Goal: Information Seeking & Learning: Check status

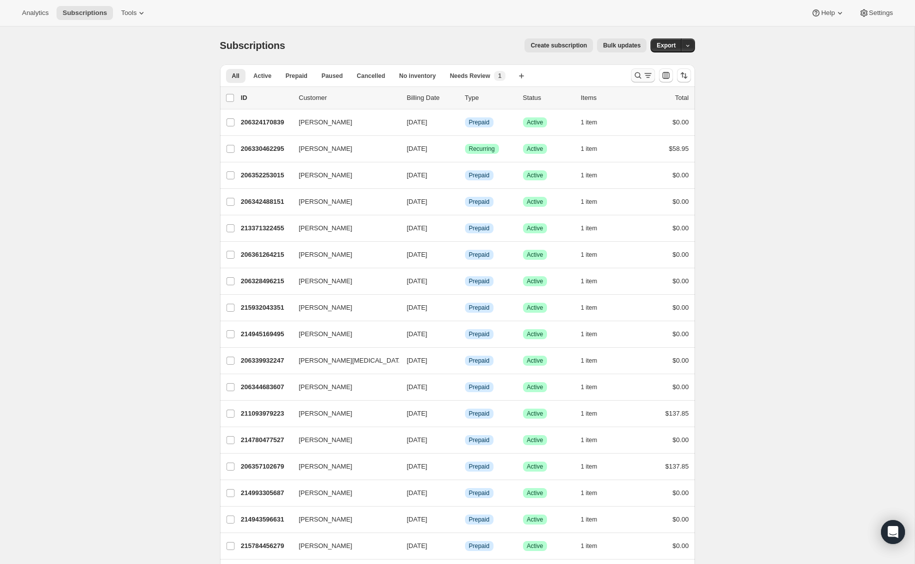
click at [637, 72] on icon "Search and filter results" at bounding box center [637, 75] width 6 height 6
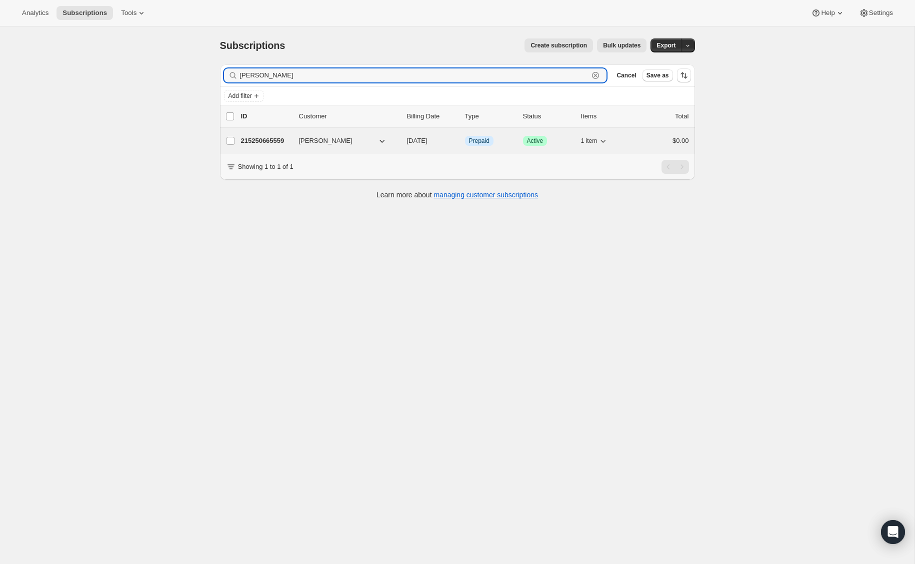
type input "patricia chu"
click at [263, 144] on p "215250665559" at bounding box center [266, 141] width 50 height 10
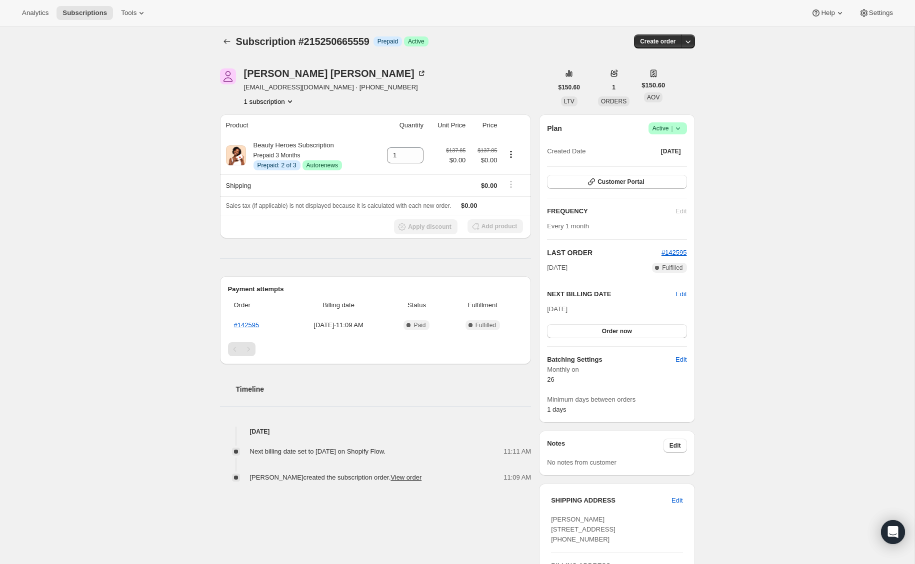
scroll to position [6, 0]
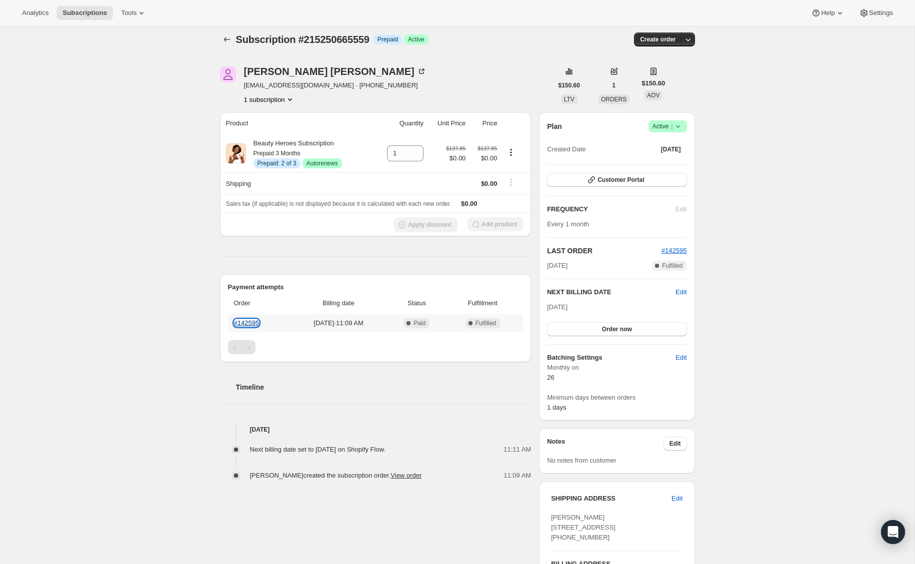
click at [256, 325] on link "#142595" at bounding box center [246, 322] width 25 height 7
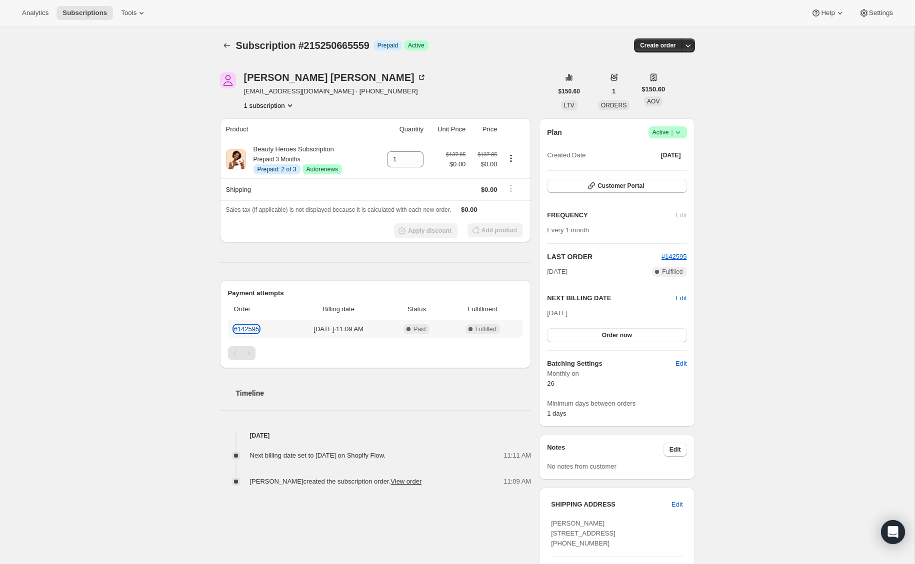
click at [257, 331] on link "#142595" at bounding box center [246, 328] width 25 height 7
drag, startPoint x: 305, startPoint y: 91, endPoint x: 241, endPoint y: 89, distance: 64.5
click at [241, 89] on div "[PERSON_NAME] [PERSON_NAME][EMAIL_ADDRESS][DOMAIN_NAME] · [PHONE_NUMBER] 1 subs…" at bounding box center [386, 91] width 332 height 38
copy span "chuakay@usfca.edu"
click at [607, 182] on span "Customer Portal" at bounding box center [620, 186] width 46 height 8
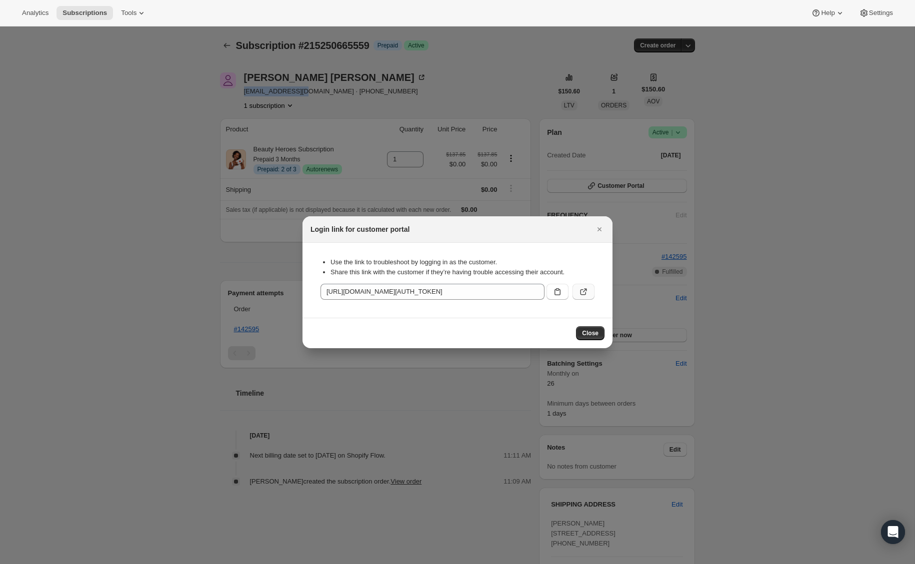
click at [582, 296] on icon ":rck:" at bounding box center [583, 292] width 10 height 10
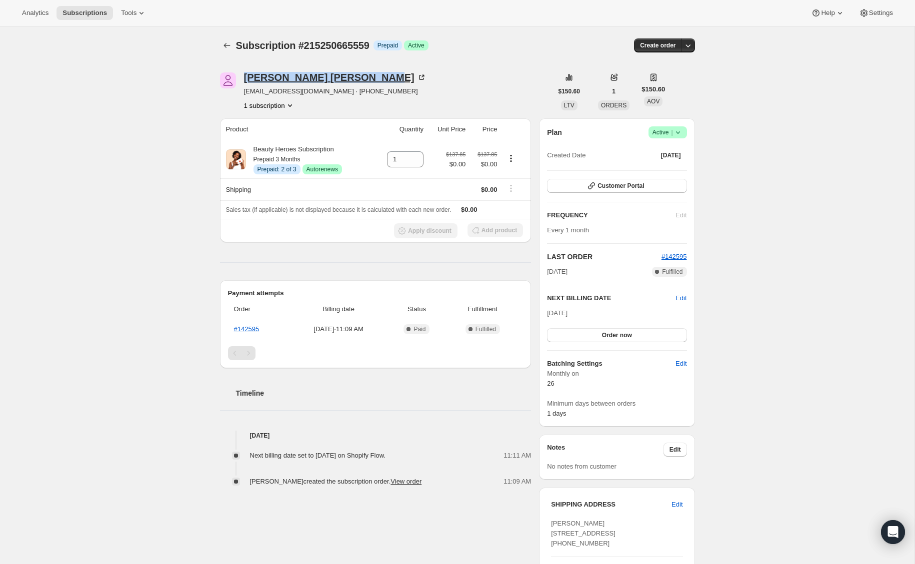
drag, startPoint x: 242, startPoint y: 75, endPoint x: 338, endPoint y: 72, distance: 96.0
click at [338, 72] on div "Patricia Chuakay Lim chuakay@usfca.edu · +14154977318 1 subscription" at bounding box center [386, 91] width 332 height 38
copy div "Patricia Chuakay Lim"
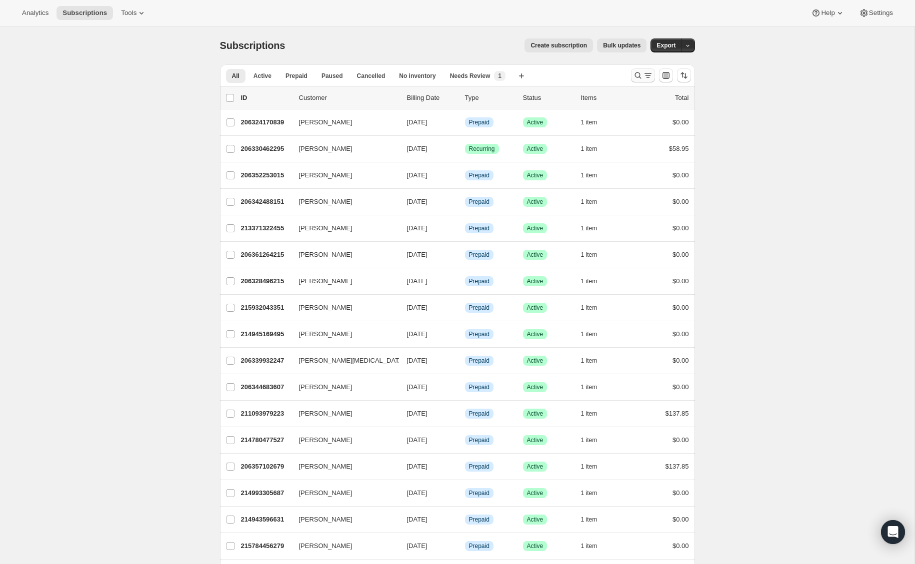
click at [634, 75] on icon "Search and filter results" at bounding box center [638, 75] width 10 height 10
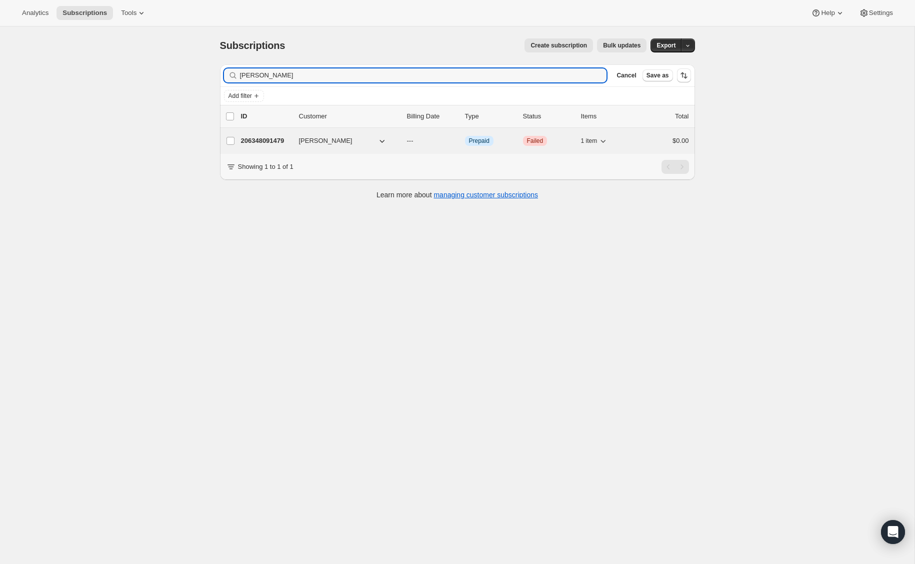
type input "diane free"
click at [269, 142] on p "206348091479" at bounding box center [266, 141] width 50 height 10
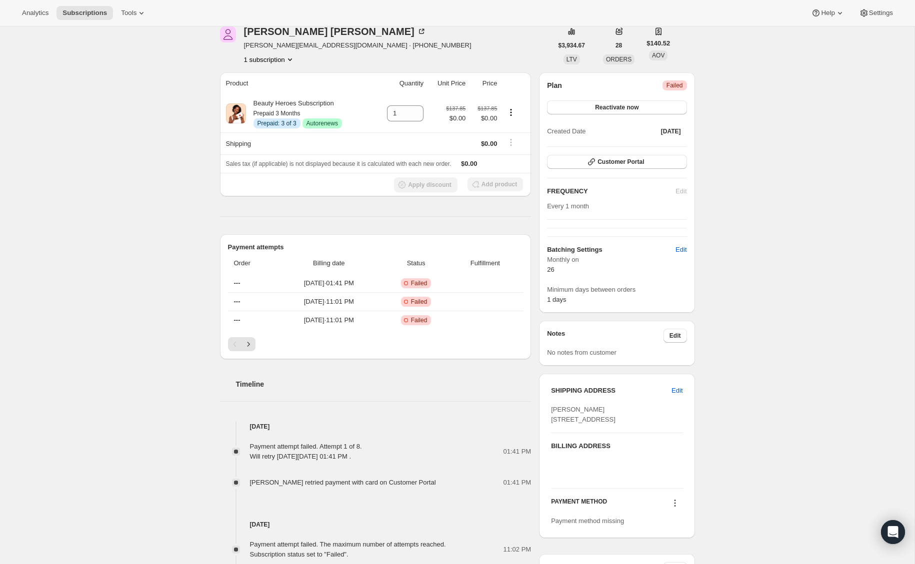
scroll to position [3, 0]
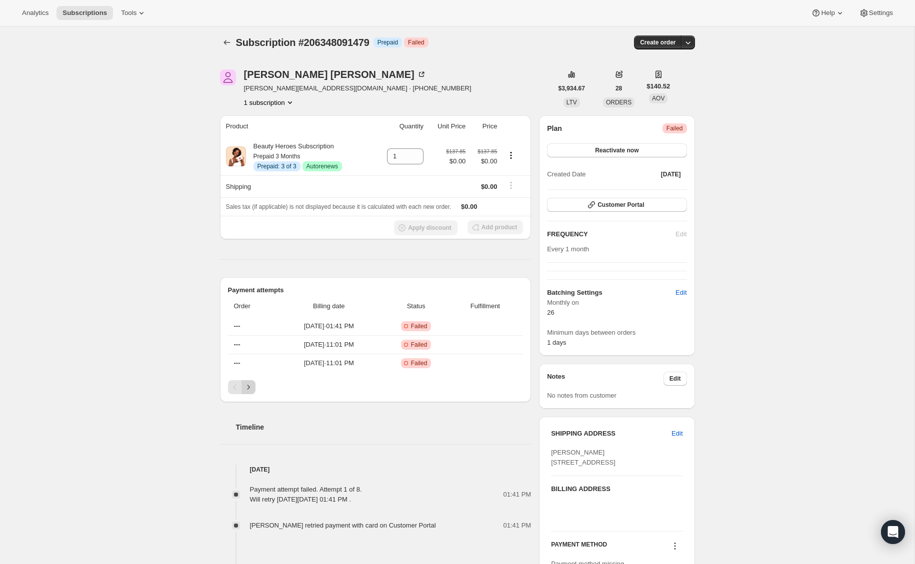
click at [245, 391] on icon "Next" at bounding box center [248, 387] width 10 height 10
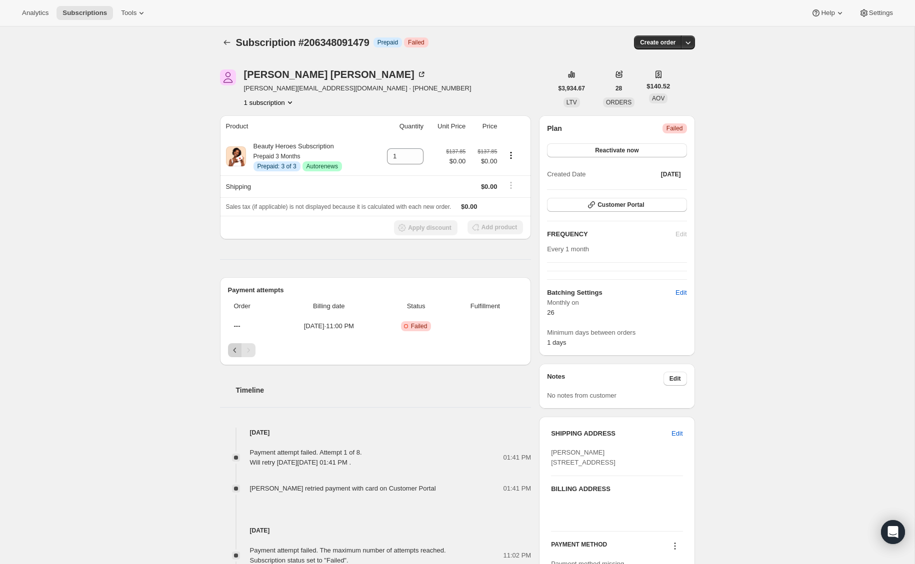
click at [230, 347] on icon "Previous" at bounding box center [235, 350] width 10 height 10
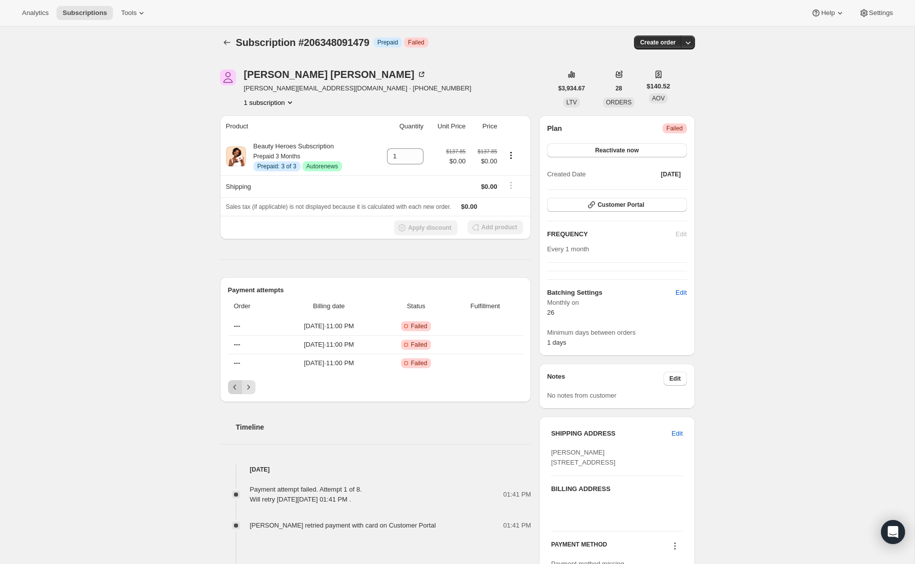
click at [231, 387] on icon "Previous" at bounding box center [235, 387] width 10 height 10
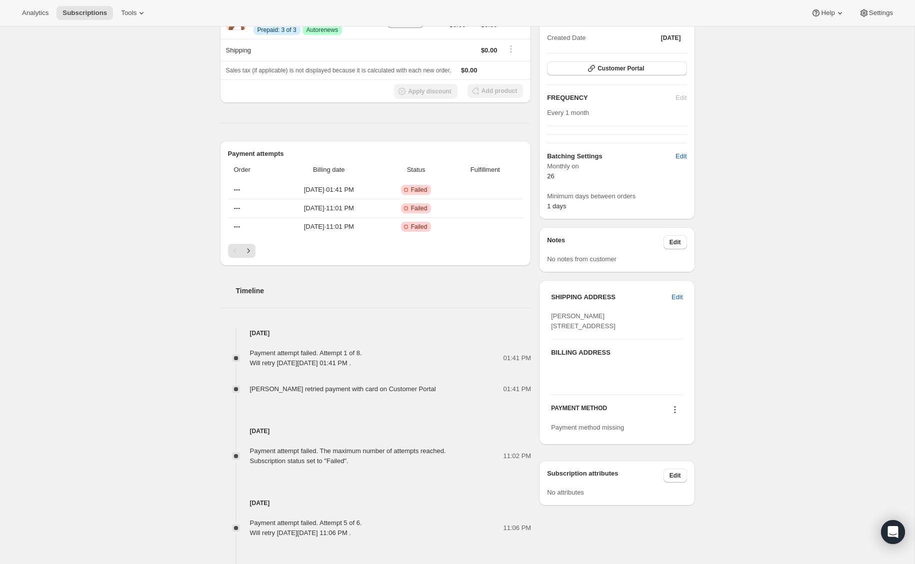
scroll to position [175, 0]
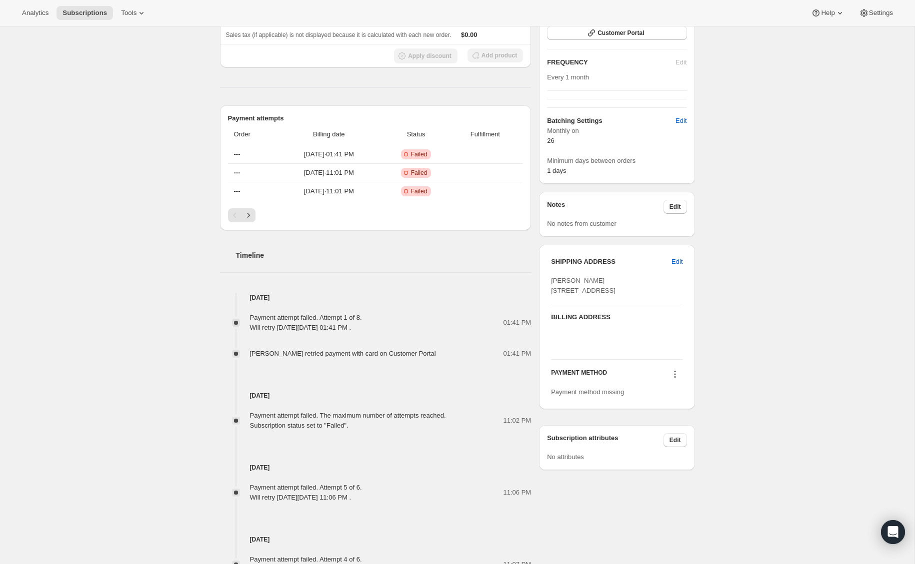
click at [676, 379] on icon at bounding box center [675, 374] width 10 height 10
click at [726, 373] on div "Subscription #206348091479. This page is ready Subscription #206348091479 Info …" at bounding box center [457, 280] width 914 height 856
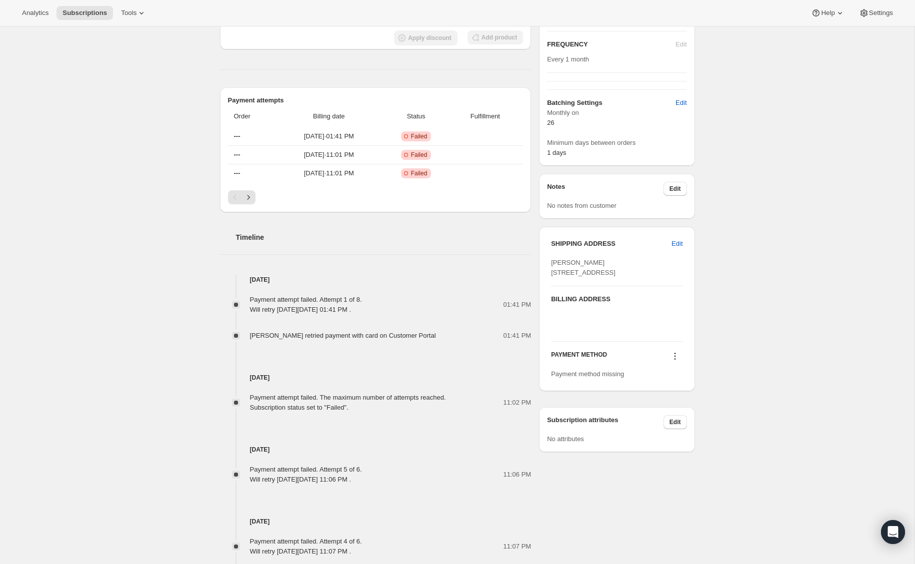
scroll to position [0, 0]
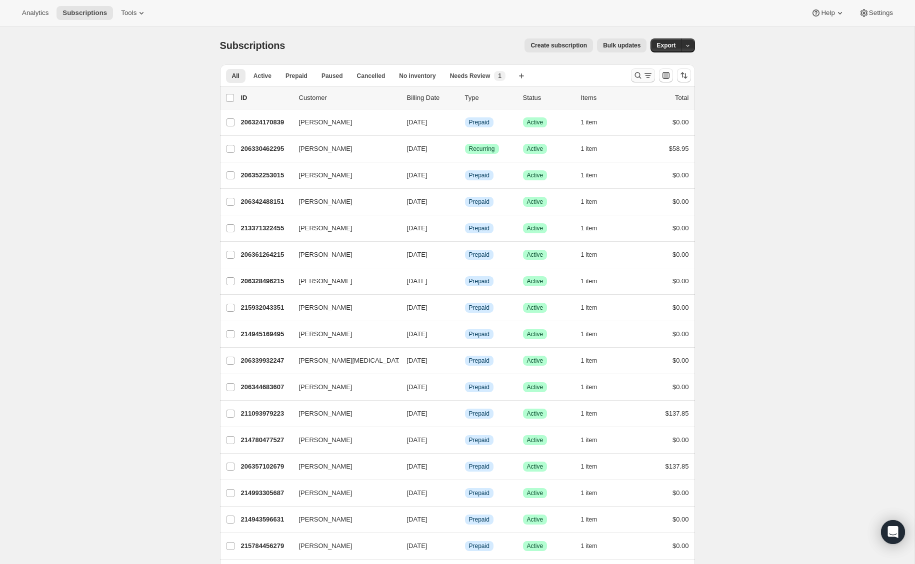
click at [636, 72] on icon "Search and filter results" at bounding box center [637, 75] width 6 height 6
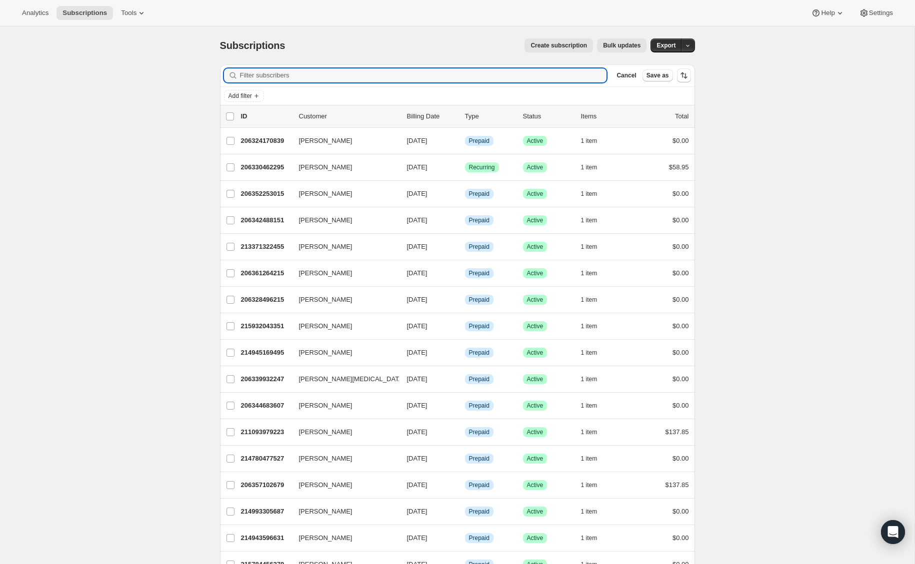
type input "s"
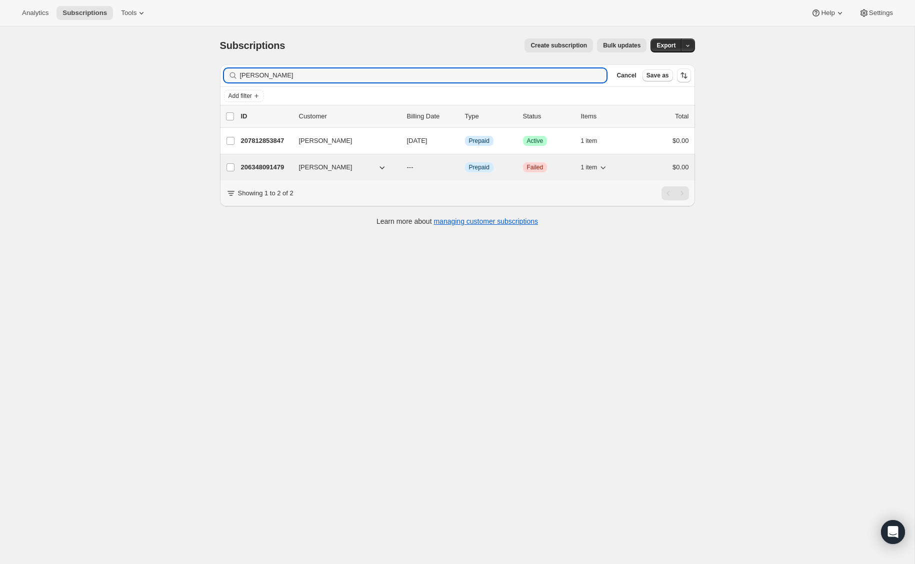
type input "diane"
click at [257, 166] on p "206348091479" at bounding box center [266, 167] width 50 height 10
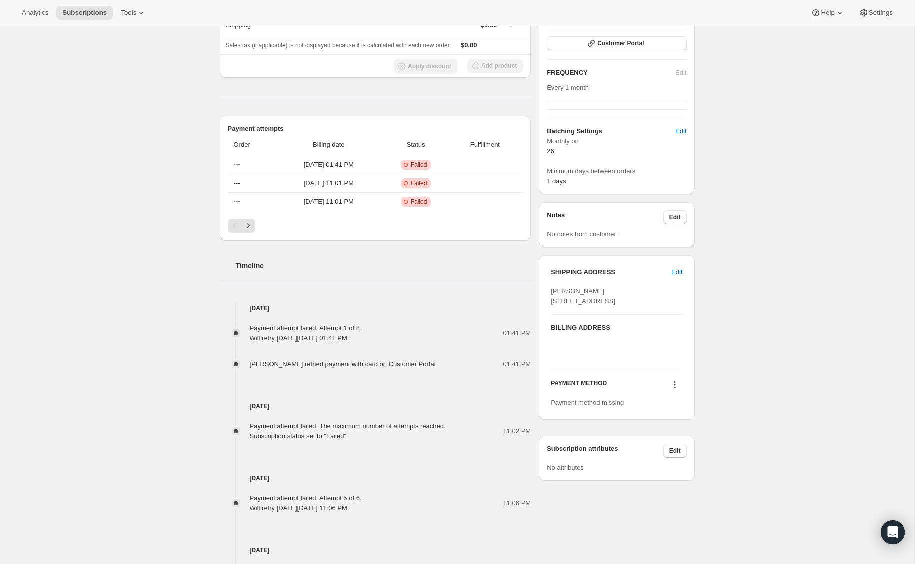
scroll to position [318, 0]
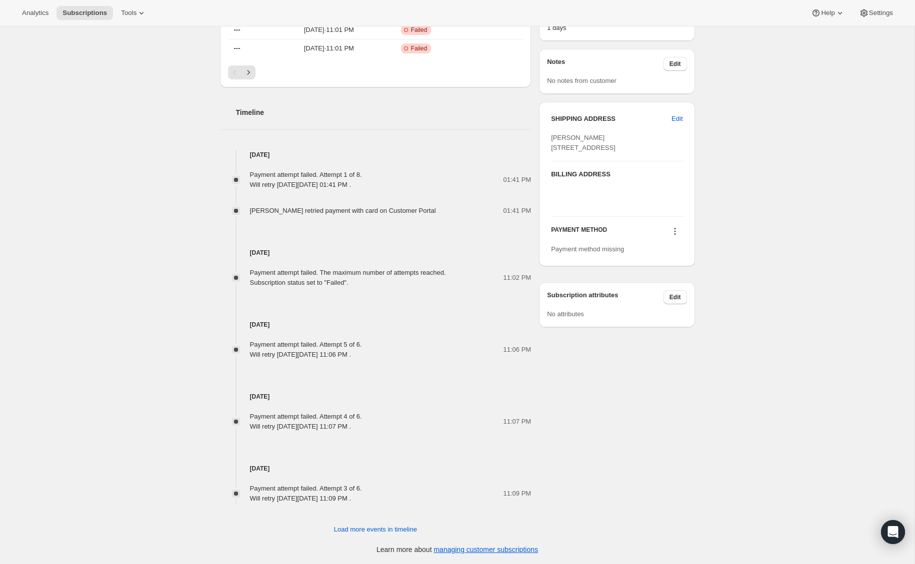
click at [671, 236] on icon at bounding box center [675, 231] width 10 height 10
click at [674, 235] on icon at bounding box center [674, 233] width 1 height 1
click at [675, 267] on span "Select payment method" at bounding box center [672, 269] width 68 height 7
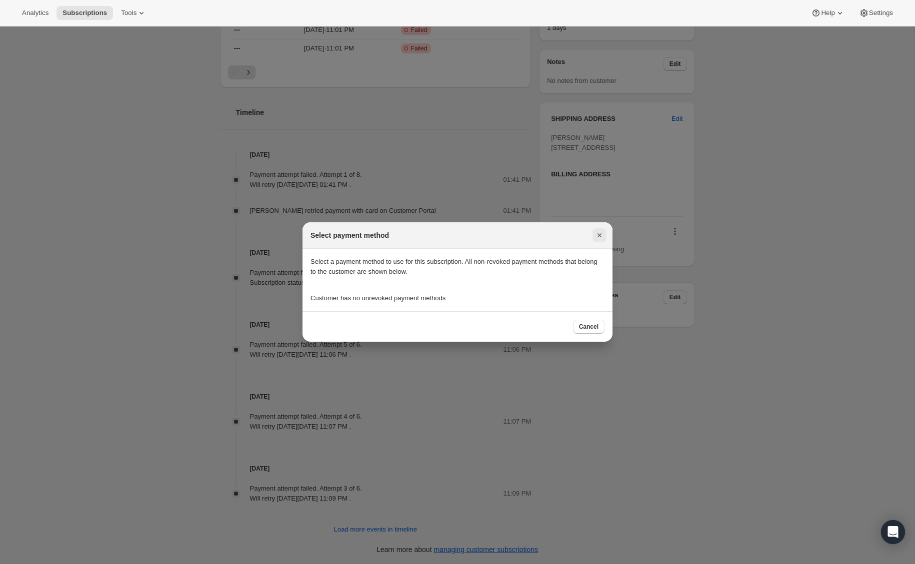
click at [592, 233] on button "Close" at bounding box center [599, 235] width 14 height 14
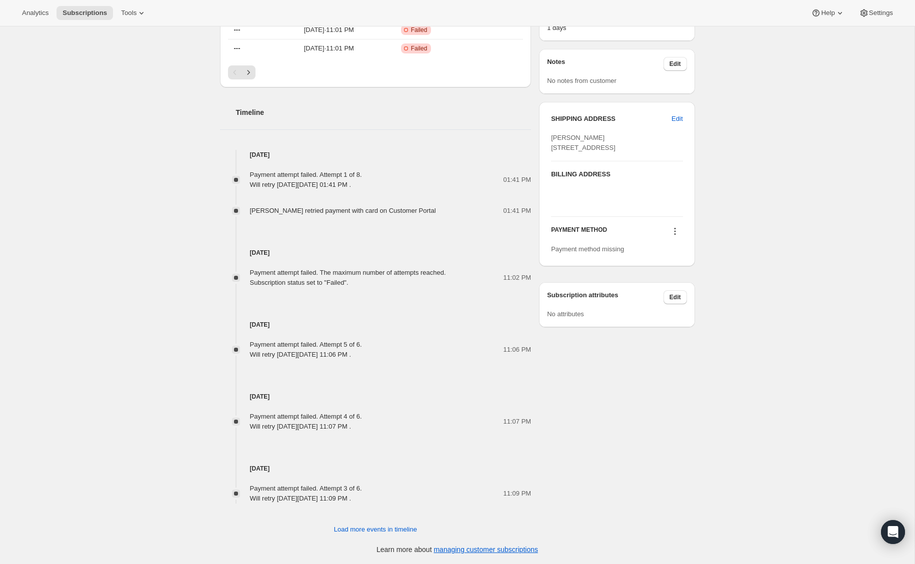
click at [677, 236] on icon at bounding box center [675, 231] width 10 height 10
click at [729, 242] on div "Subscription #206348091479. This page is ready Subscription #206348091479 Info …" at bounding box center [457, 137] width 914 height 856
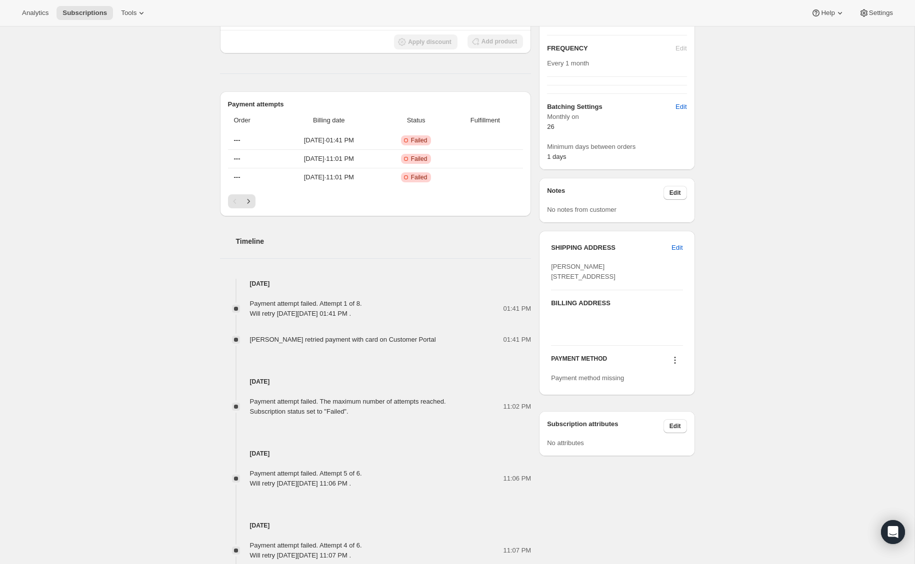
scroll to position [177, 0]
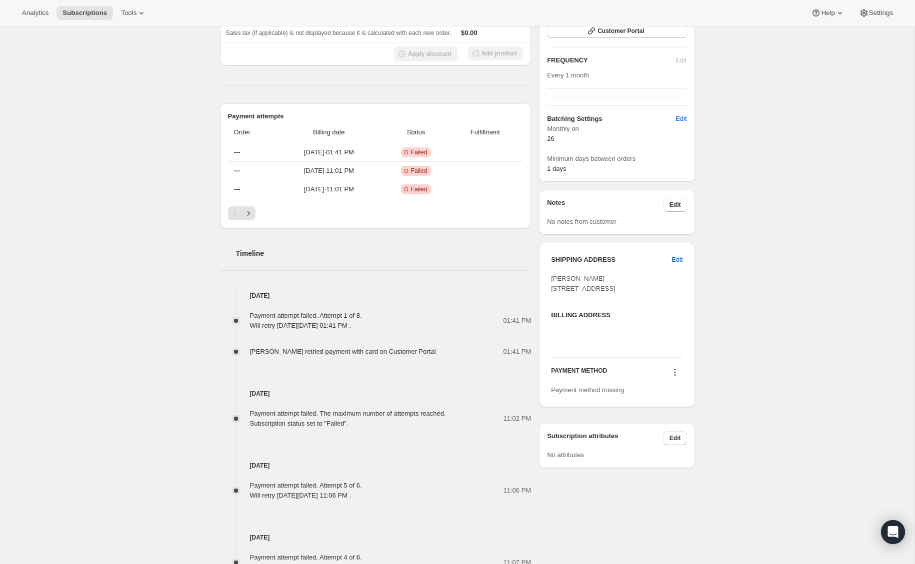
click at [675, 377] on icon at bounding box center [675, 372] width 10 height 10
click at [754, 371] on div "Subscription #206348091479. This page is ready Subscription #206348091479 Info …" at bounding box center [457, 278] width 914 height 856
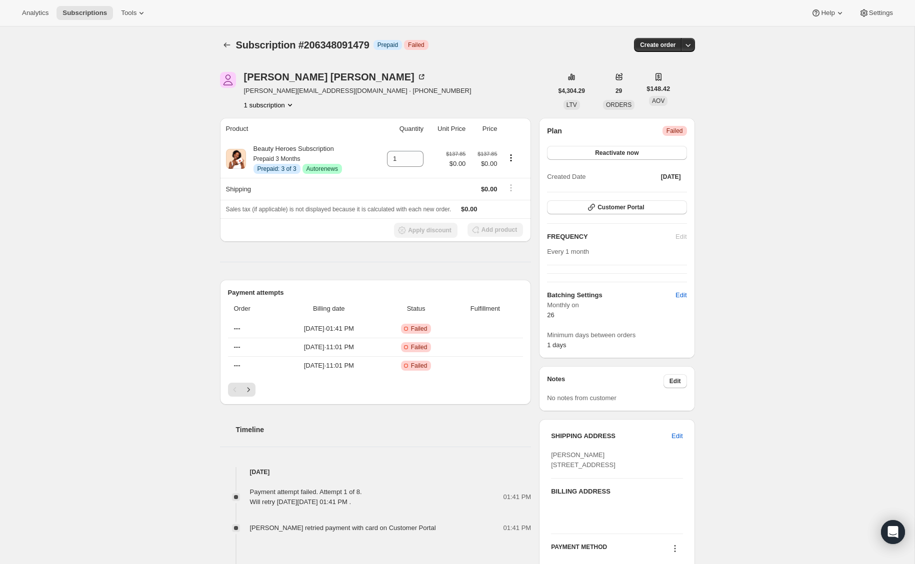
scroll to position [0, 0]
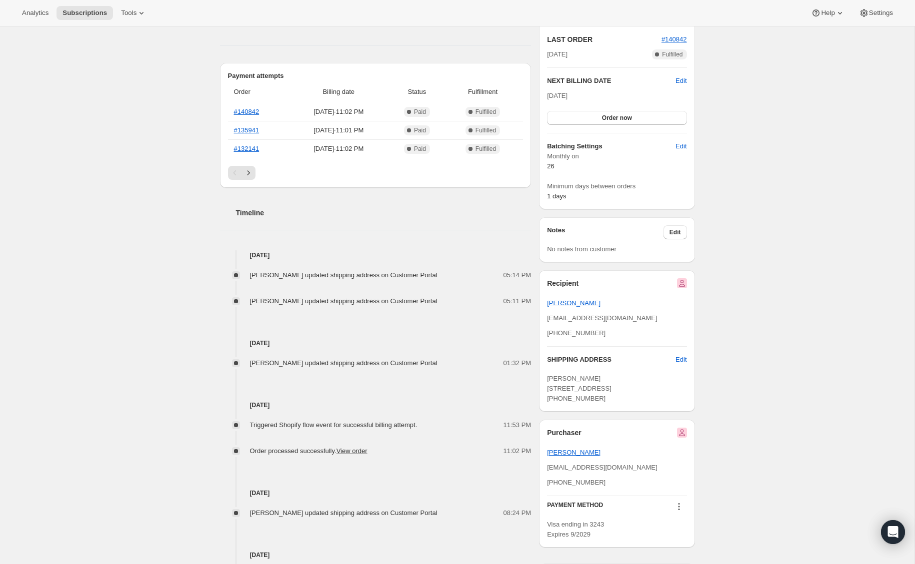
scroll to position [180, 0]
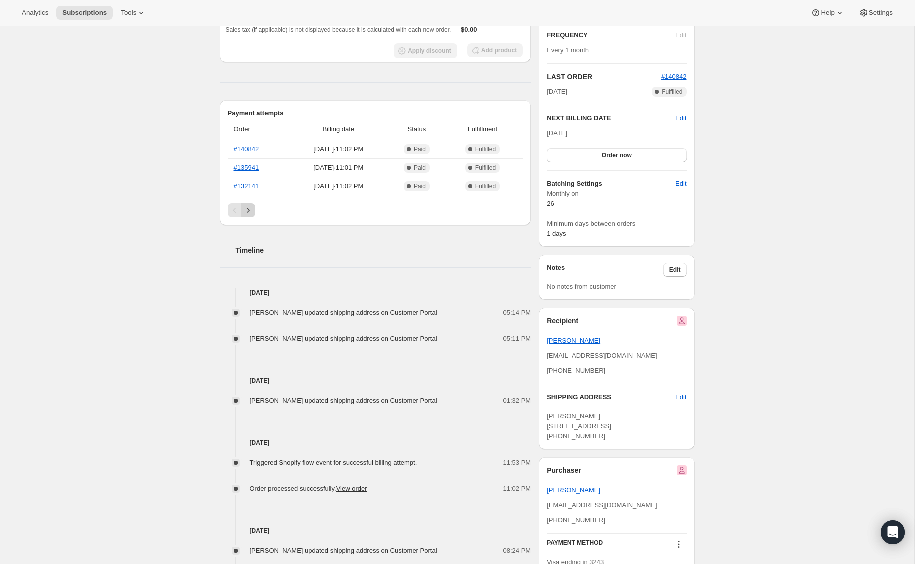
click at [252, 208] on icon "Next" at bounding box center [248, 210] width 10 height 10
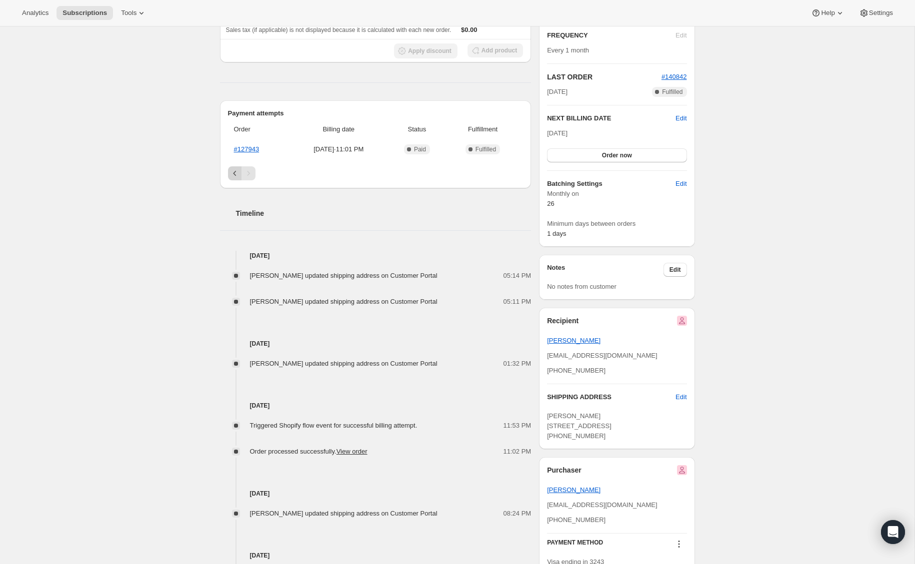
click at [234, 177] on icon "Previous" at bounding box center [235, 173] width 10 height 10
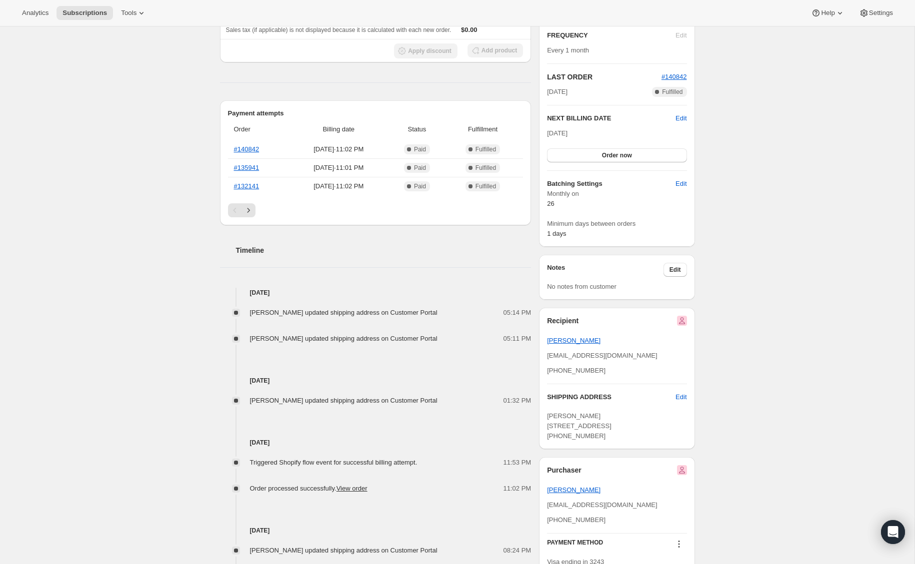
scroll to position [120, 0]
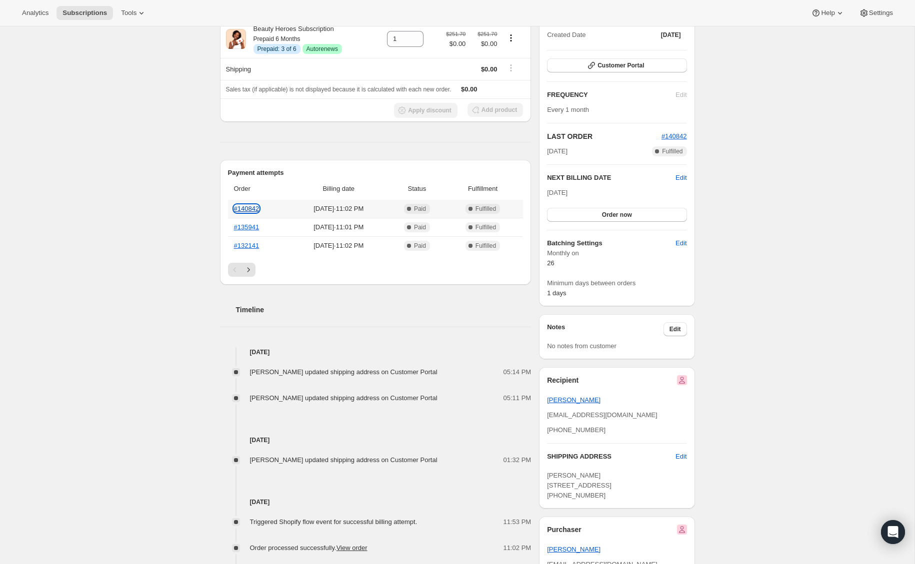
click at [239, 208] on link "#140842" at bounding box center [246, 208] width 25 height 7
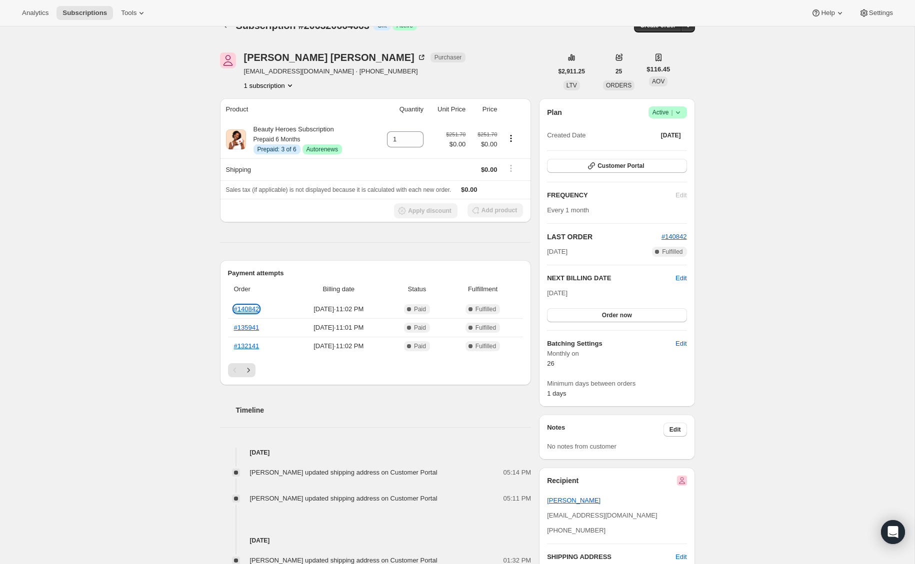
scroll to position [0, 0]
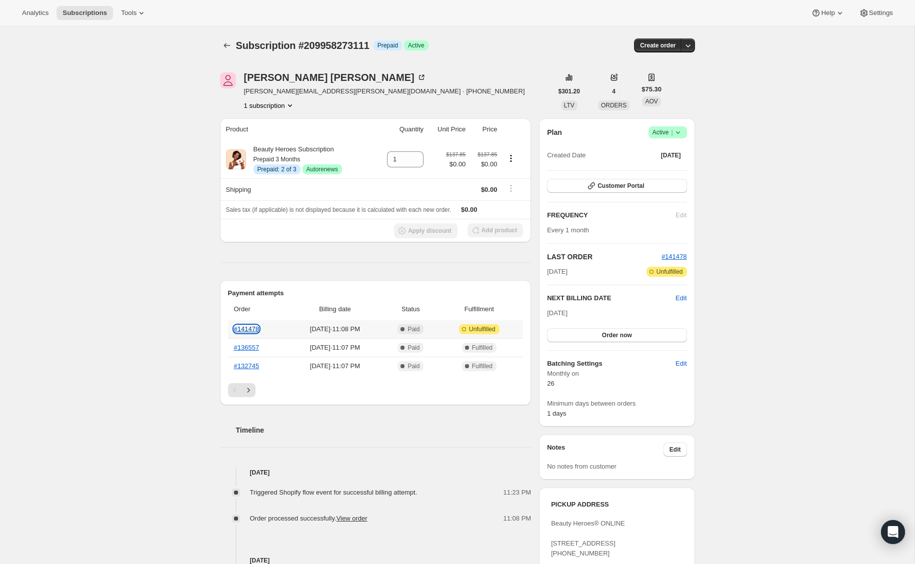
click at [252, 326] on link "#141478" at bounding box center [246, 328] width 25 height 7
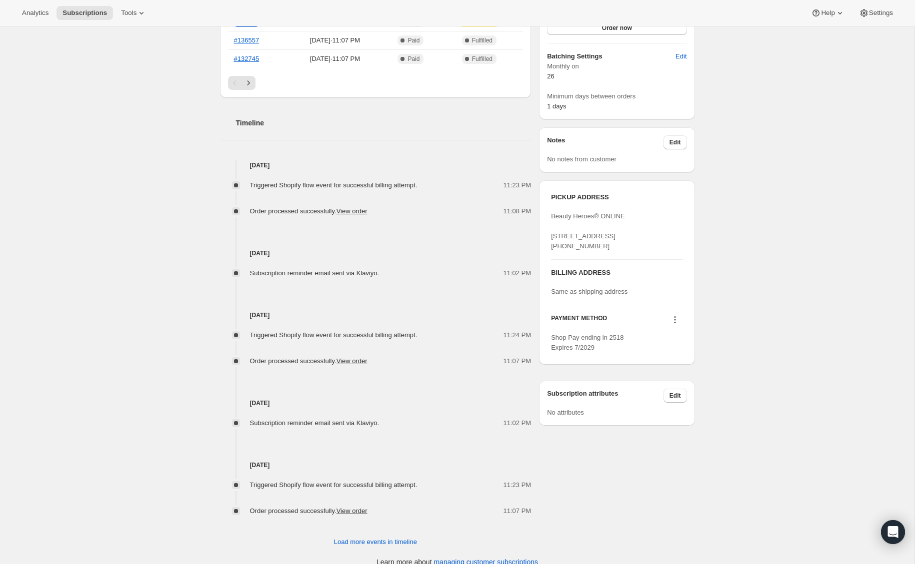
scroll to position [320, 0]
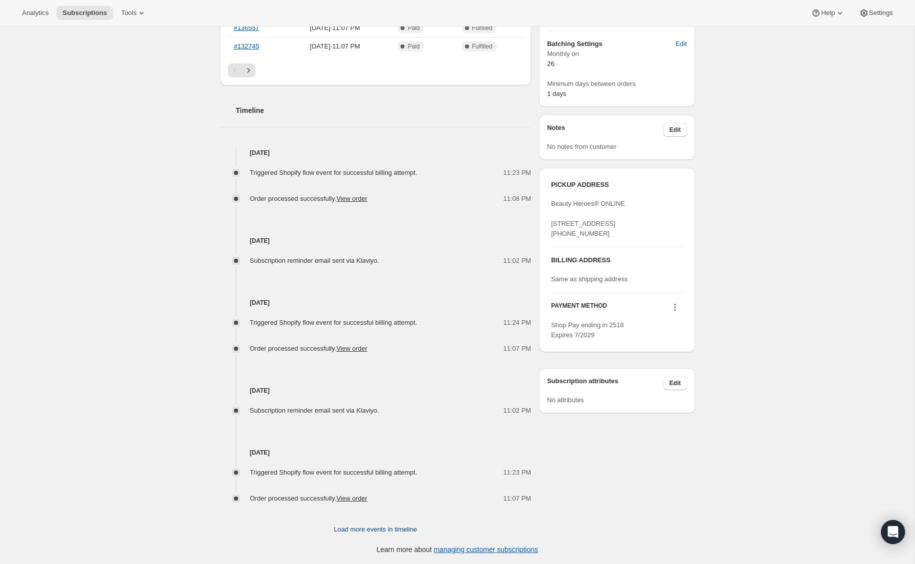
click at [352, 530] on span "Load more events in timeline" at bounding box center [375, 530] width 83 height 10
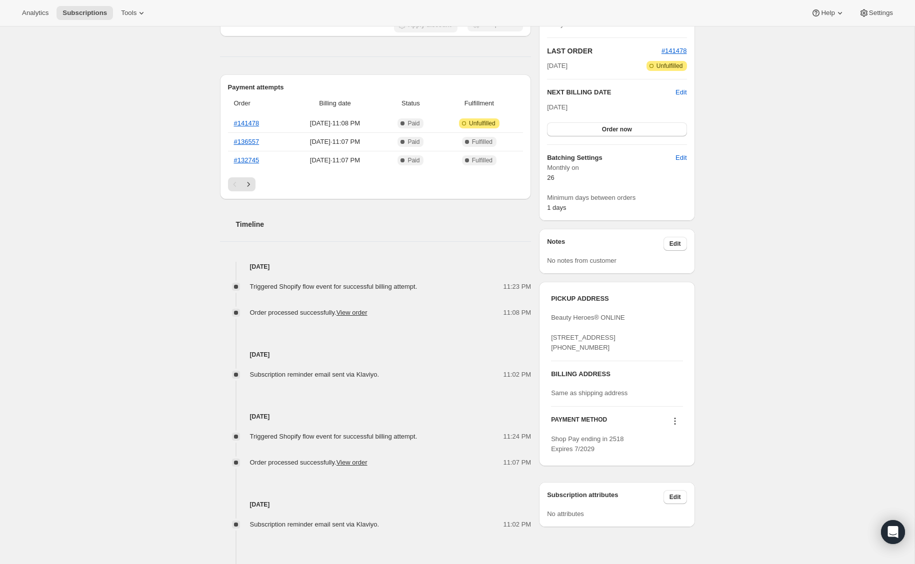
scroll to position [0, 0]
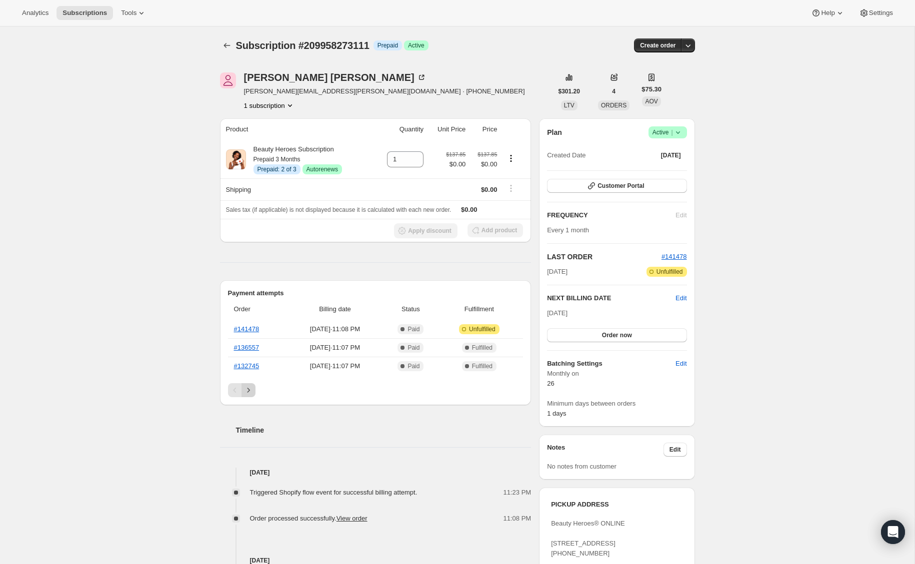
click at [248, 390] on icon "Next" at bounding box center [248, 390] width 2 height 4
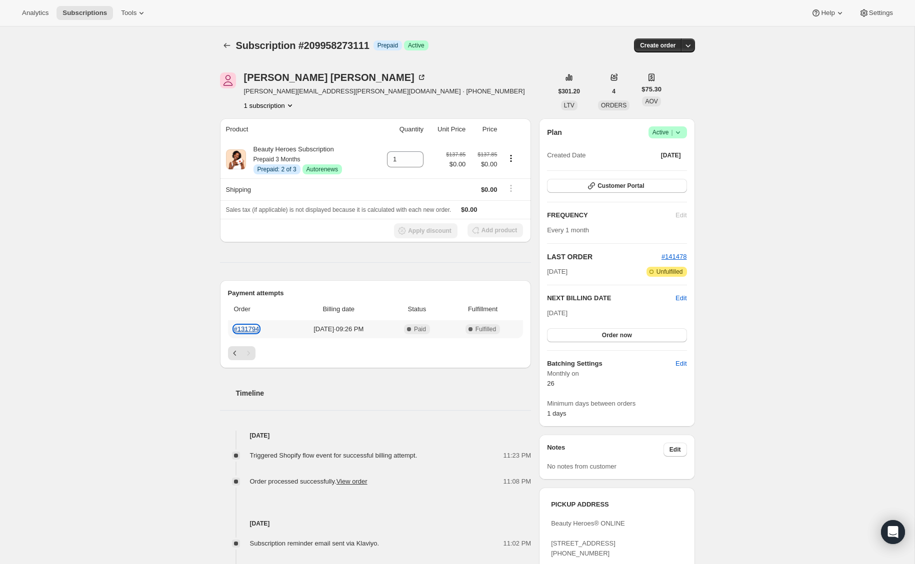
click at [251, 329] on link "#131794" at bounding box center [246, 328] width 25 height 7
